Goal: Transaction & Acquisition: Purchase product/service

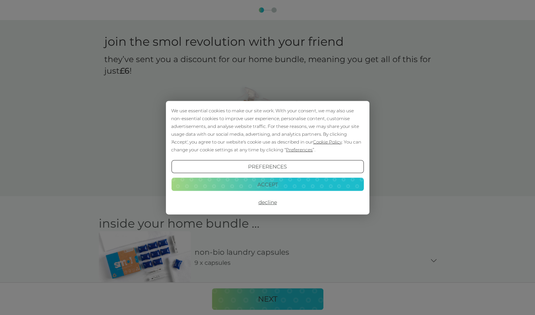
click at [267, 182] on button "Accept" at bounding box center [267, 184] width 192 height 13
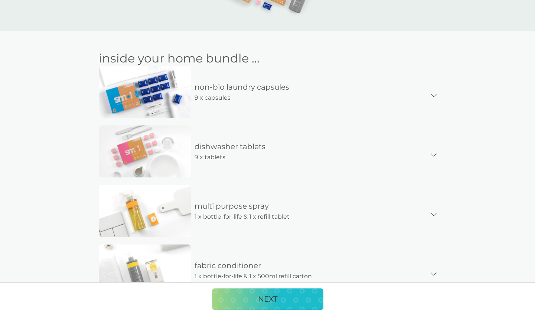
scroll to position [165, 0]
click at [432, 155] on icon at bounding box center [434, 154] width 6 height 3
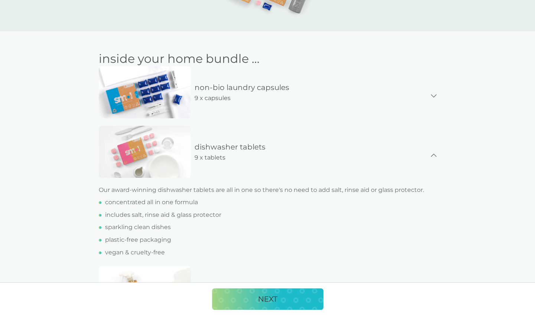
click at [432, 155] on icon at bounding box center [434, 154] width 6 height 3
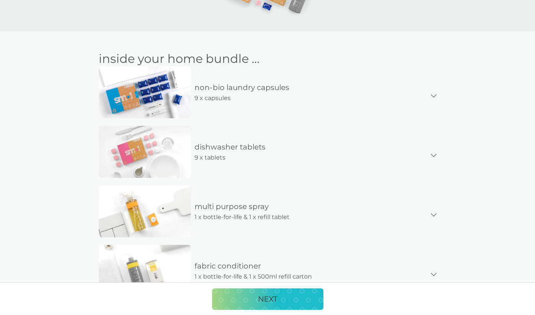
click at [432, 96] on icon at bounding box center [433, 95] width 5 height 3
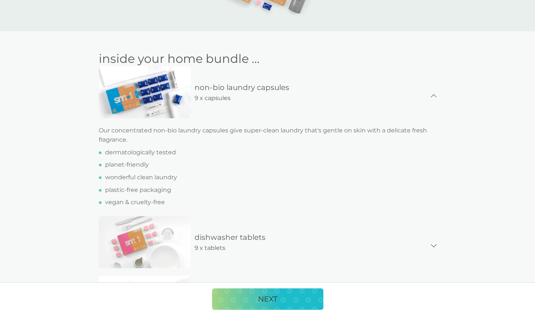
click at [432, 96] on icon at bounding box center [434, 95] width 6 height 3
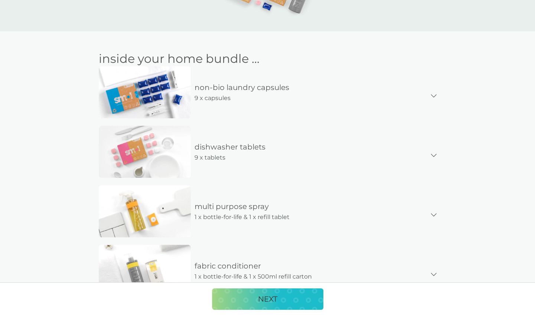
click at [435, 95] on icon at bounding box center [434, 95] width 6 height 3
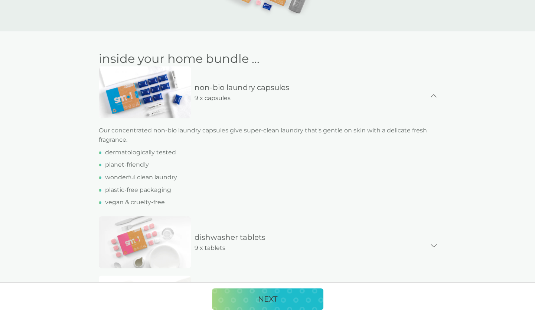
click at [435, 95] on icon at bounding box center [433, 95] width 5 height 3
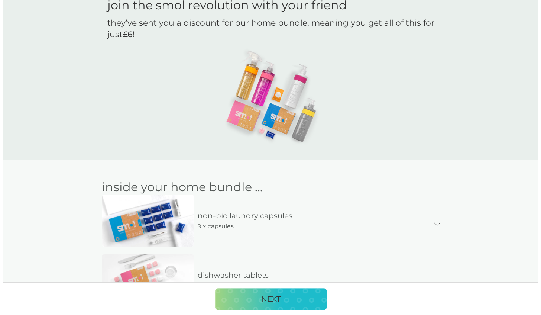
scroll to position [0, 0]
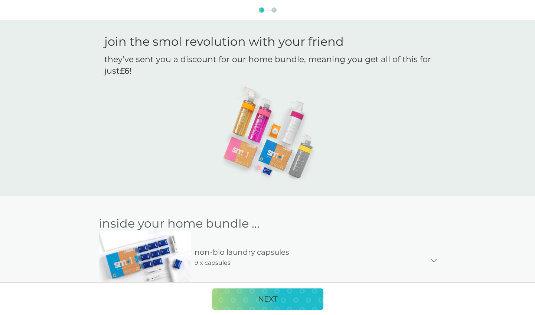
click at [295, 297] on div "NEXT" at bounding box center [268, 299] width 97 height 12
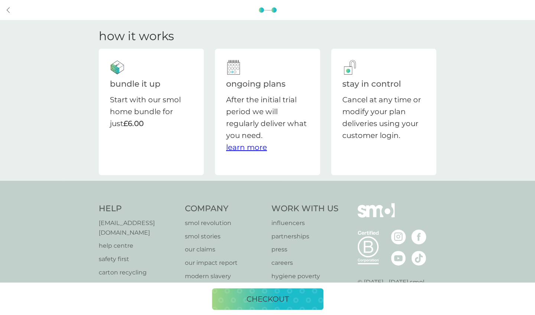
click at [282, 293] on p "checkout" at bounding box center [268, 299] width 42 height 12
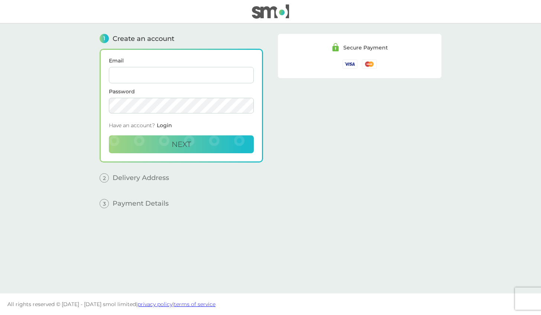
click at [216, 74] on input "Email" at bounding box center [181, 75] width 145 height 16
type input "lewistaylor@hotmail.com"
click at [183, 142] on span "Next" at bounding box center [181, 144] width 19 height 9
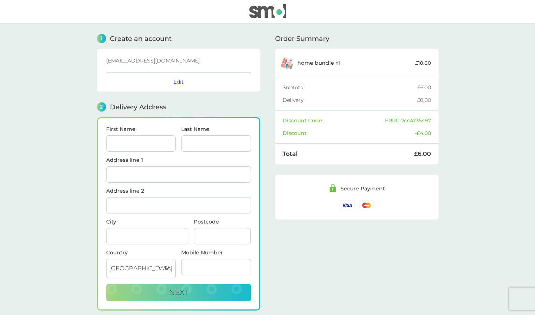
click at [147, 145] on input "First Name" at bounding box center [141, 143] width 70 height 16
type input "[PERSON_NAME]"
type input "[GEOGRAPHIC_DATA]"
type input "Rockbeare"
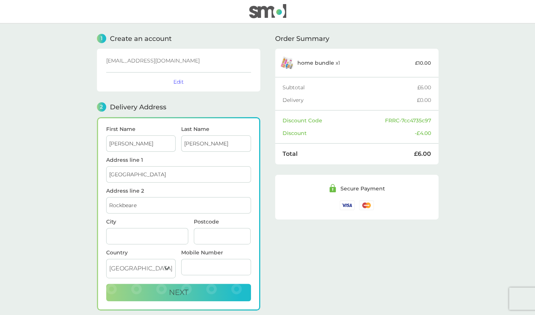
type input "EXETER"
type input "EX5 2HD"
type input "07952675708"
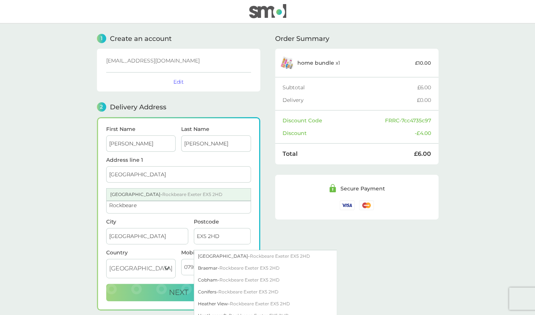
click at [201, 193] on span "Rockbeare Exeter EX5 2HD" at bounding box center [192, 194] width 60 height 6
type input "Middle Allercombe Farm, Rockbeare"
type input "[GEOGRAPHIC_DATA]"
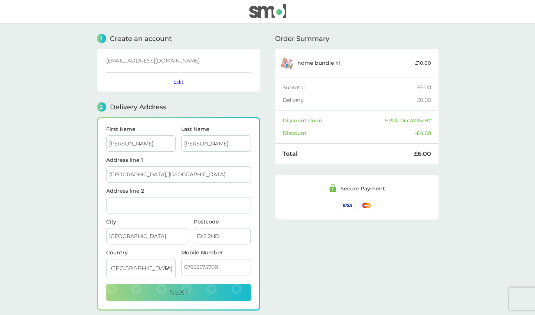
click at [201, 170] on input "Middle Allercombe Farm, Rockbeare" at bounding box center [178, 174] width 145 height 16
type input "[GEOGRAPHIC_DATA]"
type input "Rockbeare"
click at [289, 263] on div "Order Summary home bundle x 1 £10.00 Subtotal £6.00 Delivery £0.00 Discount Cod…" at bounding box center [356, 179] width 163 height 312
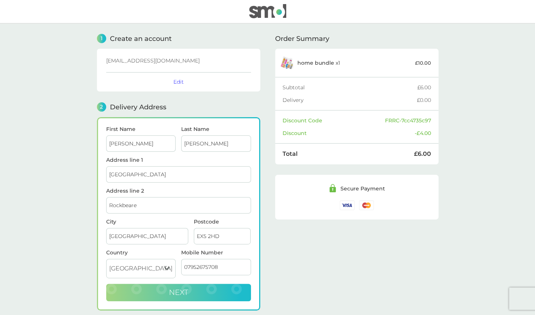
click at [222, 289] on button "Next" at bounding box center [178, 292] width 145 height 18
checkbox input "true"
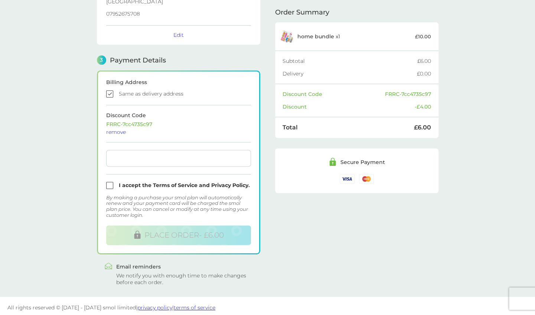
scroll to position [169, 0]
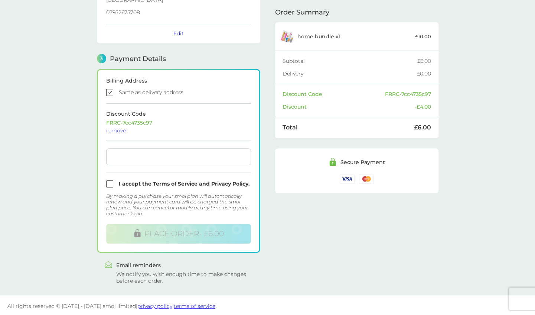
click at [113, 182] on input "checkbox" at bounding box center [178, 183] width 145 height 7
checkbox input "true"
click at [270, 233] on div "1 Create an account lewistaylor@hotmail.com Edit 2 Delivery Address Lewis Taylo…" at bounding box center [268, 69] width 342 height 430
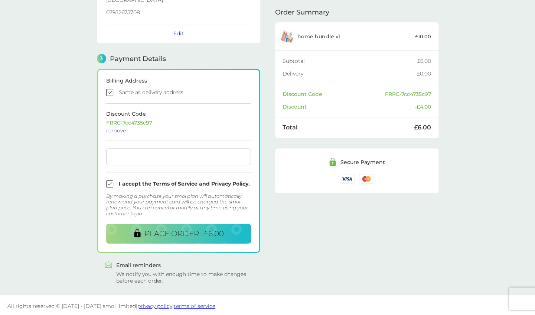
click at [285, 246] on div "Order Summary home bundle x 1 £10.00 Subtotal £6.00 Delivery £0.00 Discount Cod…" at bounding box center [356, 69] width 163 height 430
click at [198, 231] on span "PLACE ORDER - £6.00" at bounding box center [184, 233] width 79 height 9
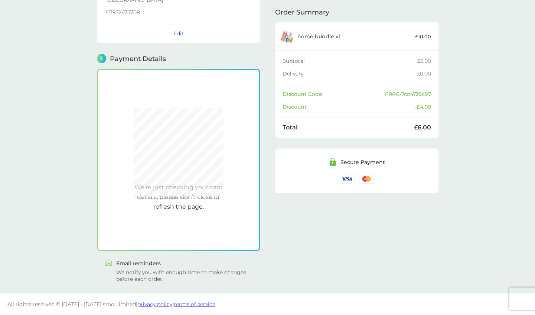
scroll to position [168, 0]
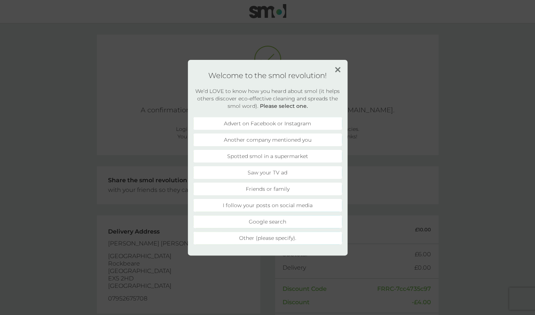
click at [278, 193] on li "Friends or family" at bounding box center [268, 188] width 149 height 13
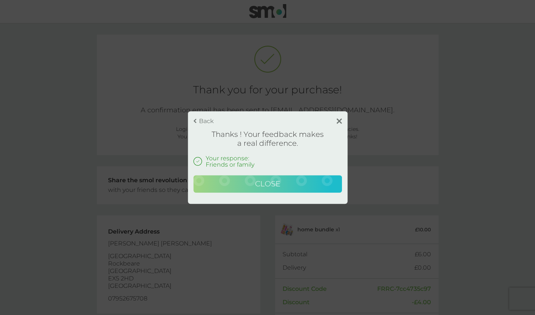
click at [257, 182] on span "Close" at bounding box center [267, 183] width 25 height 9
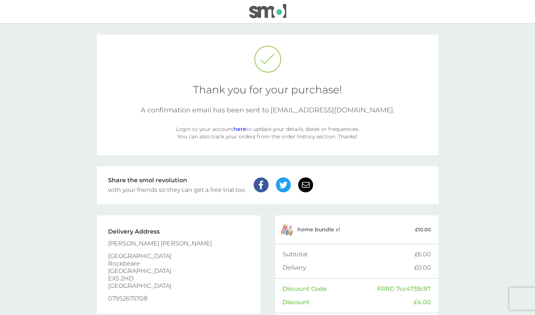
click at [241, 127] on link "here" at bounding box center [240, 129] width 13 height 7
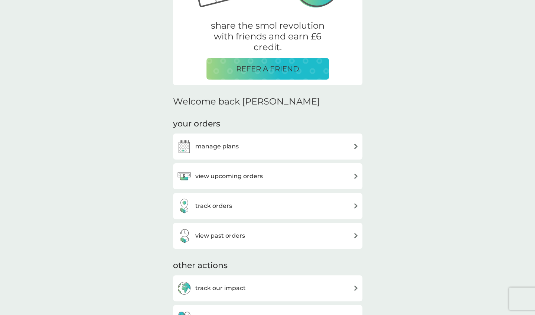
scroll to position [135, 0]
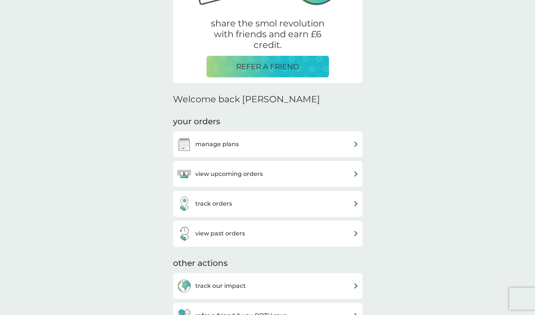
click at [226, 145] on h3 "manage plans" at bounding box center [216, 144] width 43 height 10
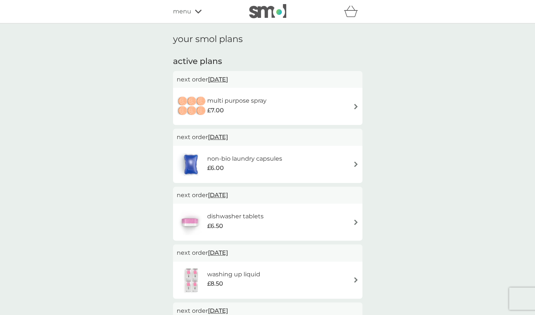
click at [196, 14] on div "menu" at bounding box center [204, 12] width 63 height 10
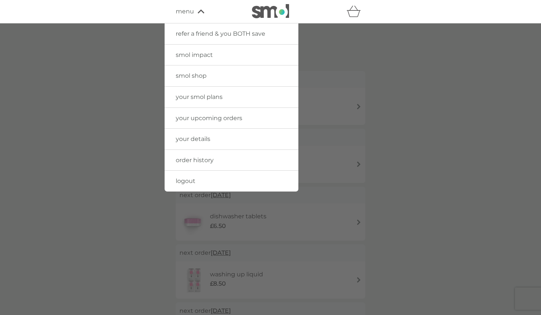
click at [125, 86] on div at bounding box center [270, 180] width 541 height 315
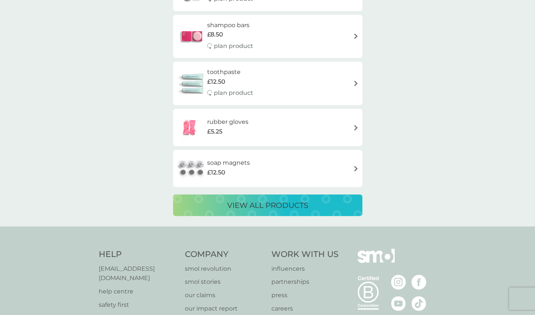
scroll to position [1285, 0]
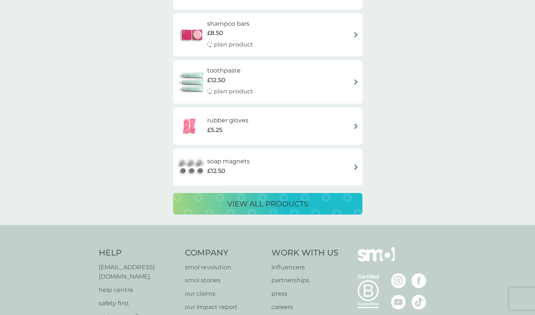
click at [328, 199] on div "view all products" at bounding box center [268, 204] width 175 height 12
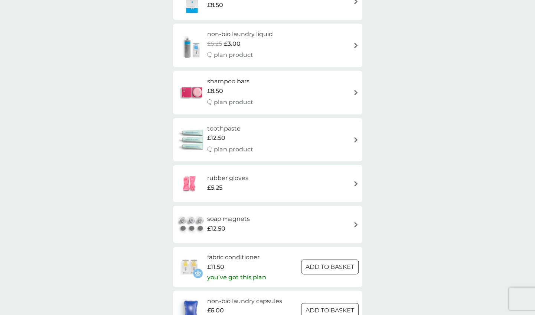
scroll to position [793, 0]
click at [236, 278] on p "you’ve got this plan" at bounding box center [236, 277] width 59 height 10
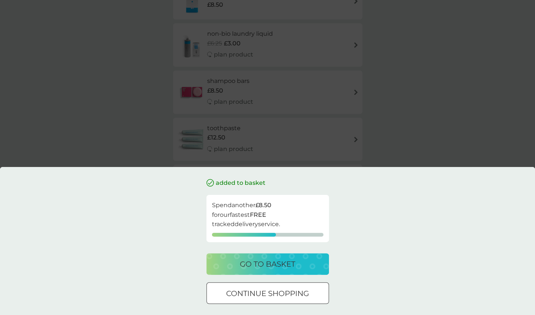
click at [272, 266] on p "go to basket" at bounding box center [267, 264] width 55 height 12
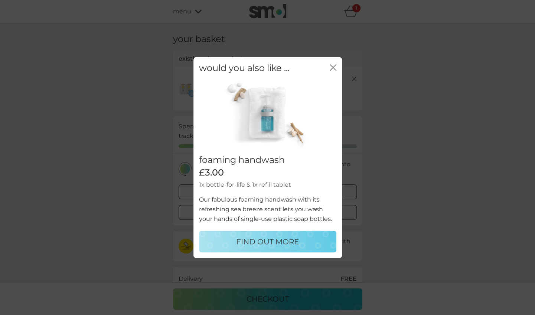
click at [334, 66] on icon "close" at bounding box center [334, 67] width 3 height 6
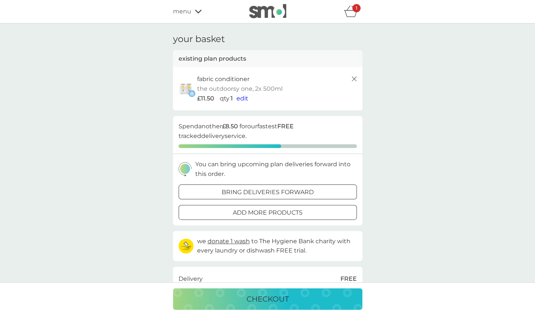
click at [353, 75] on icon at bounding box center [354, 78] width 9 height 9
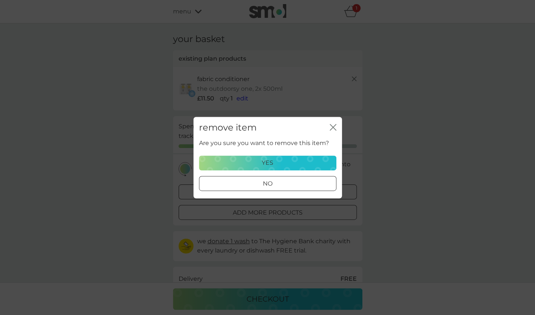
click at [286, 164] on div "yes" at bounding box center [268, 163] width 128 height 10
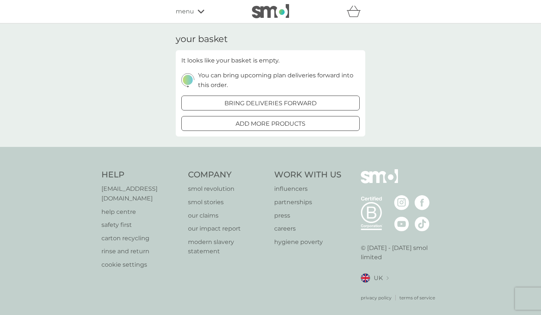
click at [199, 9] on div "menu" at bounding box center [207, 12] width 63 height 10
